Goal: Task Accomplishment & Management: Use online tool/utility

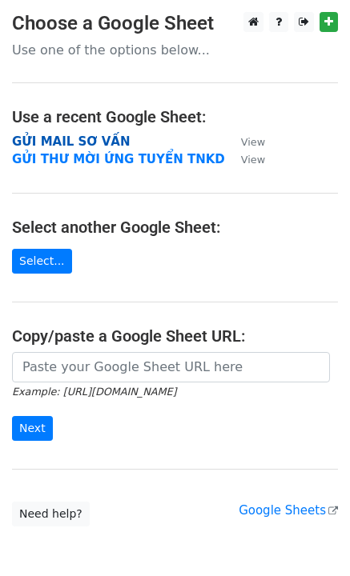
click at [84, 142] on strong "GỬI MAIL SƠ VẤN" at bounding box center [71, 141] width 118 height 14
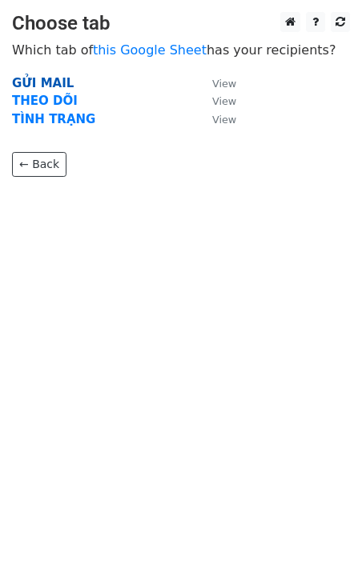
click at [42, 79] on strong "GỬI MAIL" at bounding box center [43, 83] width 62 height 14
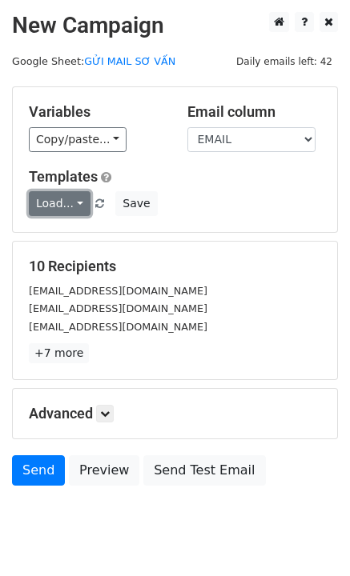
click at [57, 207] on link "Load..." at bounding box center [60, 203] width 62 height 25
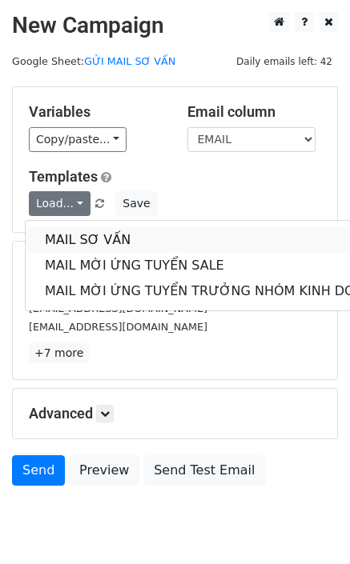
click at [67, 238] on link "MAIL SƠ VẤN" at bounding box center [213, 240] width 375 height 26
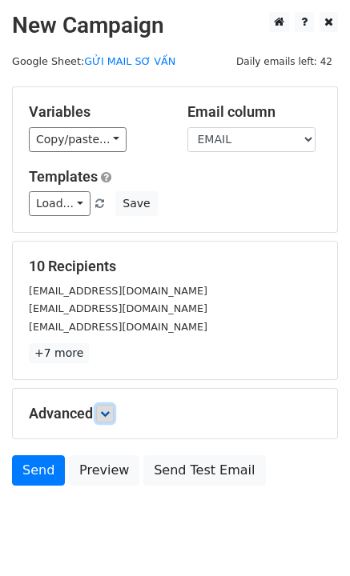
click at [106, 417] on icon at bounding box center [105, 414] width 10 height 10
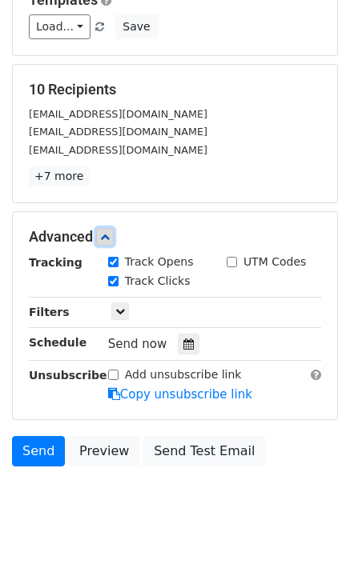
scroll to position [202, 0]
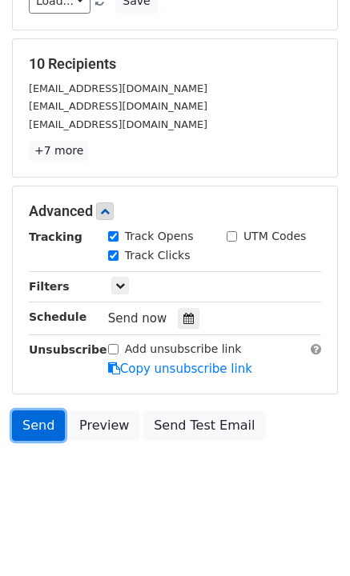
click at [34, 420] on link "Send" at bounding box center [38, 425] width 53 height 30
